Goal: Navigation & Orientation: Find specific page/section

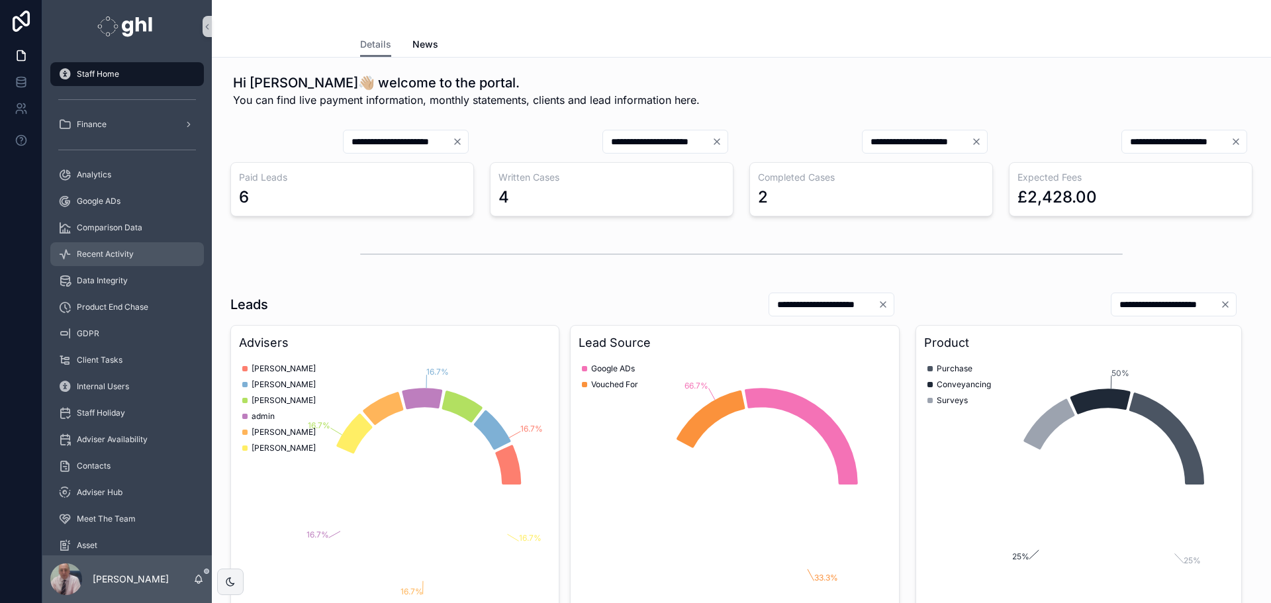
click at [108, 250] on span "Recent Activity" at bounding box center [105, 254] width 57 height 11
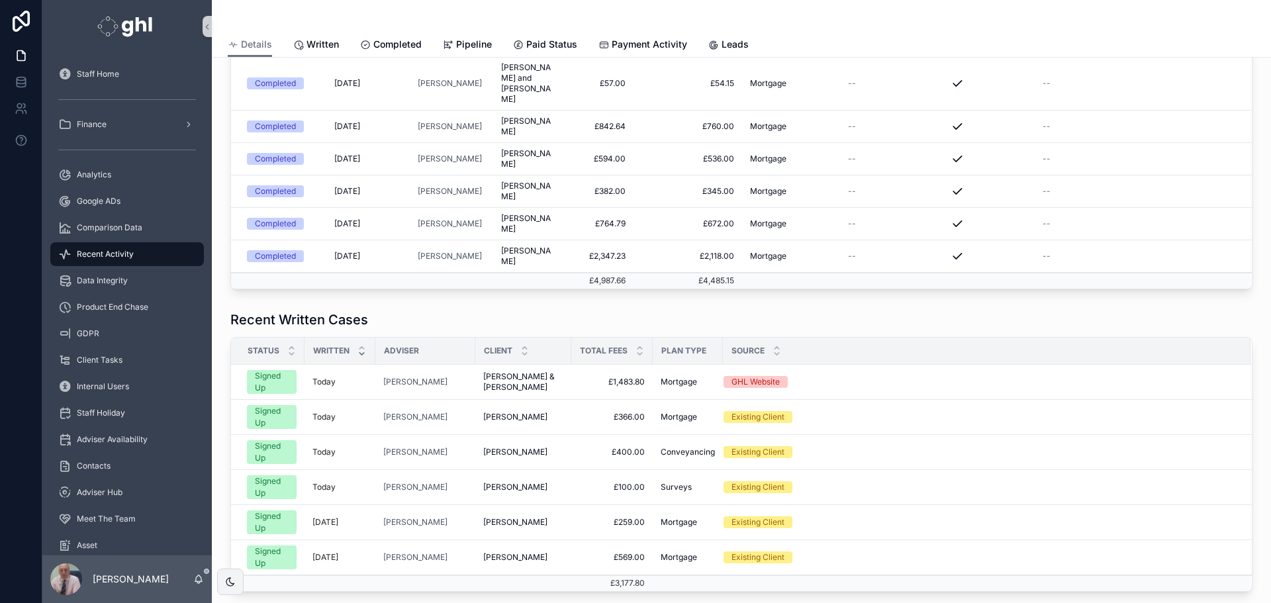
scroll to position [367, 0]
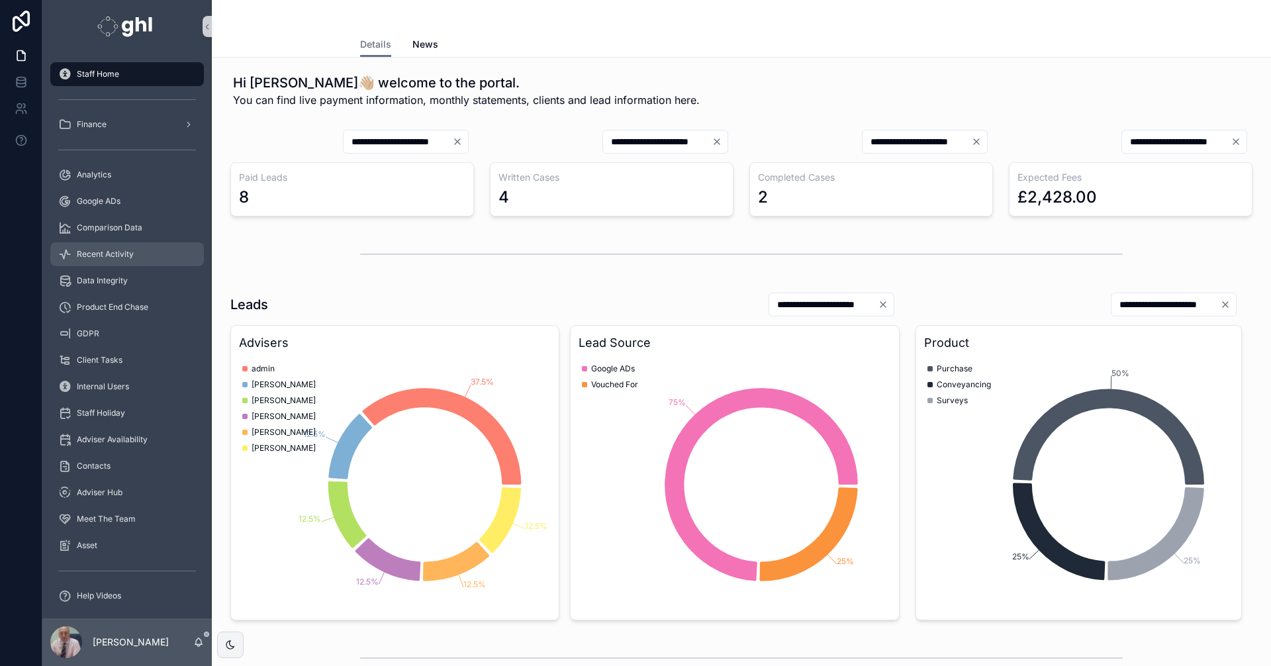
click at [111, 255] on span "Recent Activity" at bounding box center [105, 254] width 57 height 11
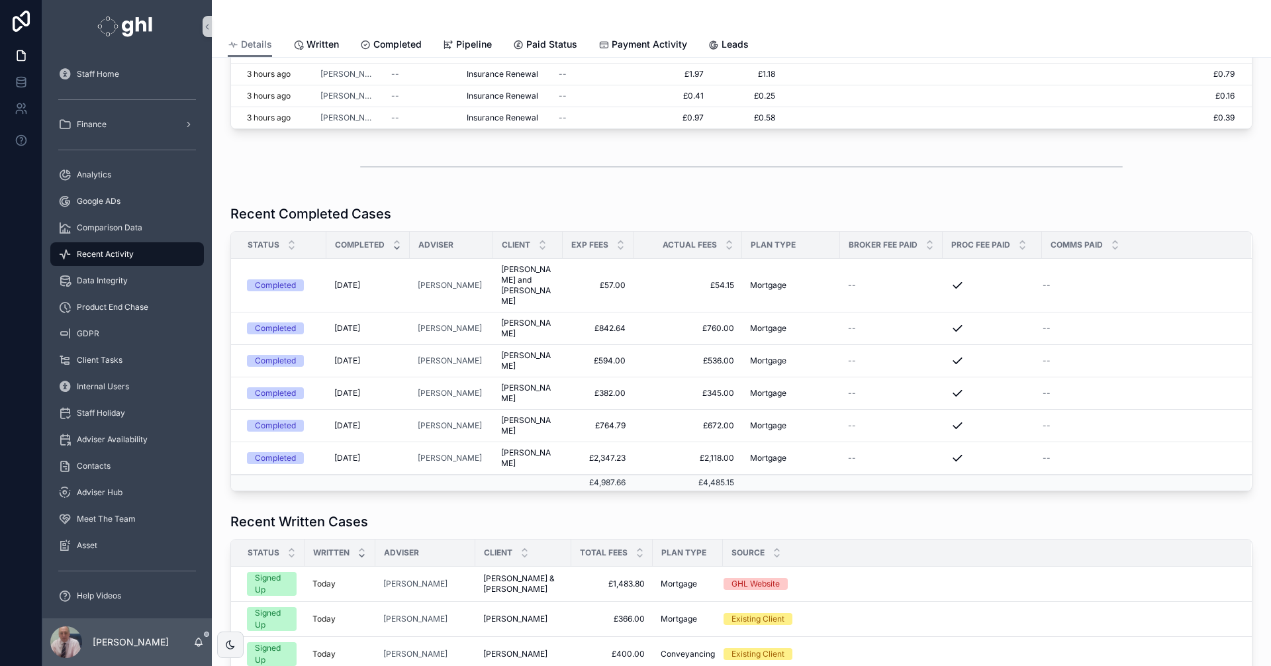
scroll to position [129, 0]
